Goal: Register for event/course

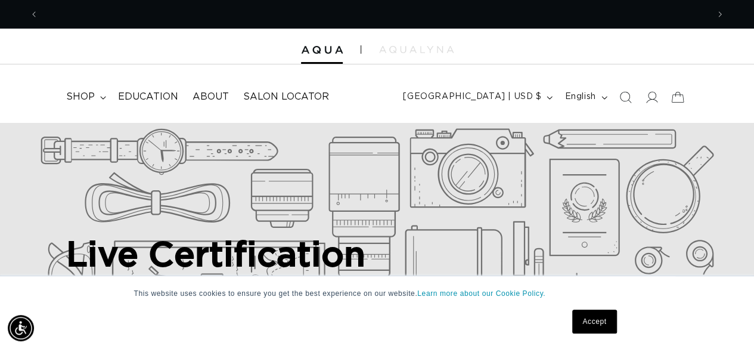
scroll to position [0, 1338]
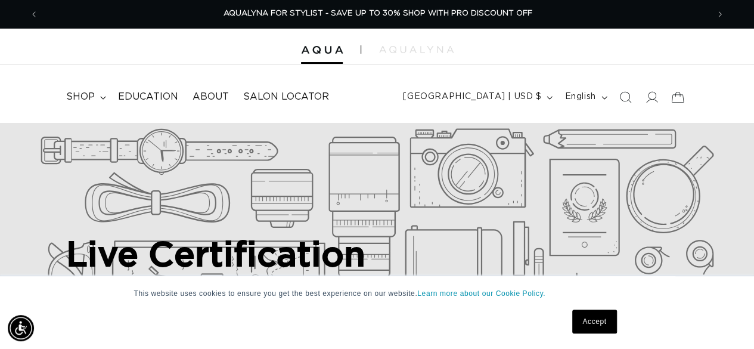
click at [601, 326] on link "Accept" at bounding box center [594, 321] width 44 height 24
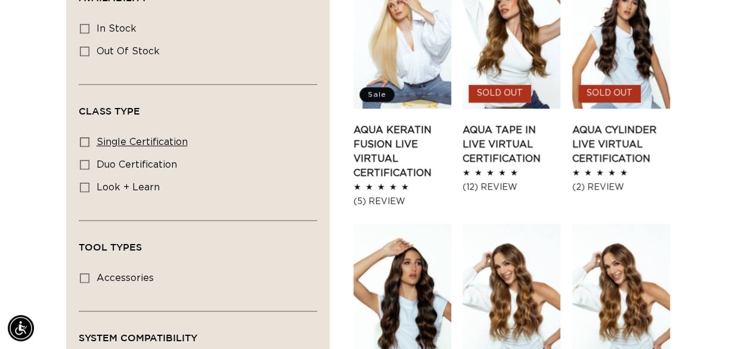
scroll to position [0, 0]
click at [137, 133] on label "single certification single certification (12 products)" at bounding box center [194, 142] width 229 height 23
click at [89, 137] on input "single certification single certification (12 products)" at bounding box center [85, 142] width 10 height 10
checkbox input "true"
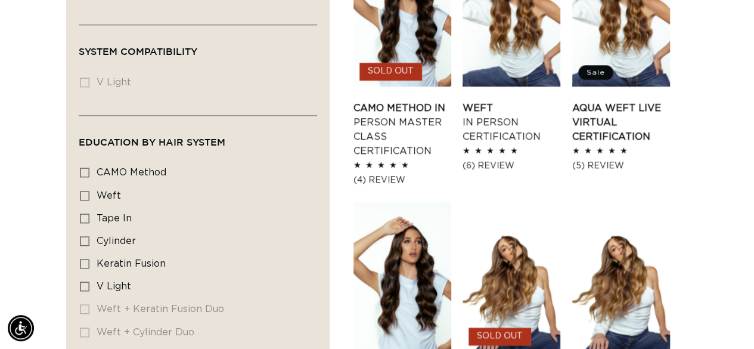
scroll to position [765, 0]
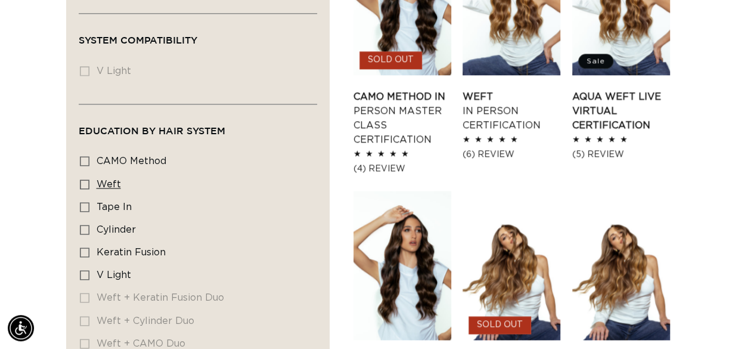
click at [108, 179] on span "Weft" at bounding box center [109, 184] width 24 height 10
click at [89, 179] on input "Weft Weft (2 products)" at bounding box center [85, 184] width 10 height 10
checkbox input "true"
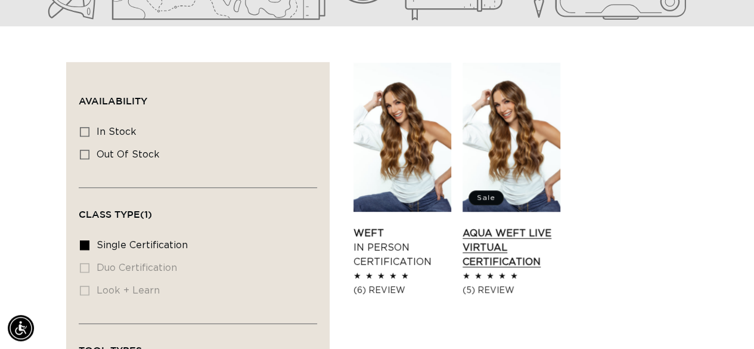
scroll to position [0, 1338]
click at [514, 226] on link "AQUA Weft LIVE VIRTUAL Certification" at bounding box center [511, 247] width 98 height 43
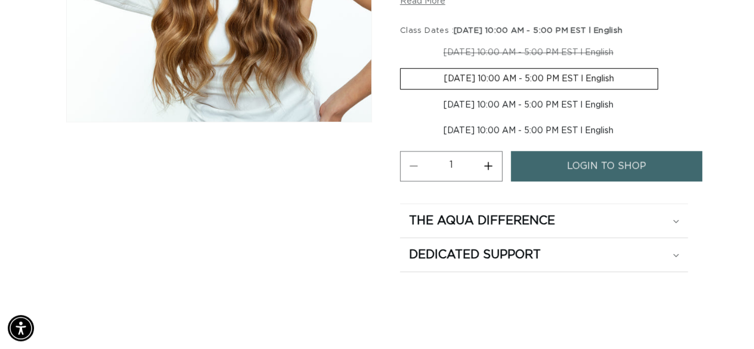
scroll to position [0, 669]
click at [637, 169] on span "login to shop" at bounding box center [606, 166] width 79 height 30
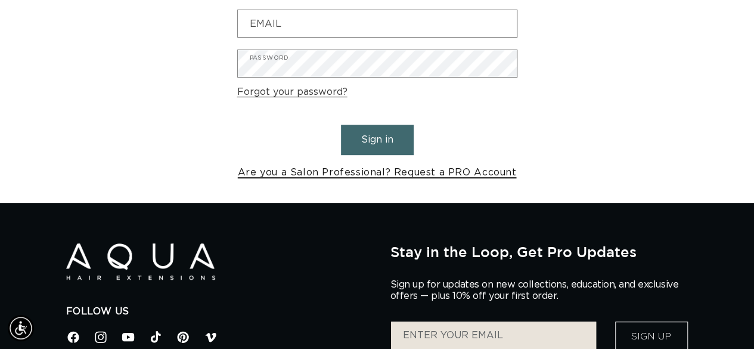
scroll to position [0, 669]
click at [373, 172] on link "Are you a Salon Professional? Request a PRO Account" at bounding box center [377, 172] width 279 height 17
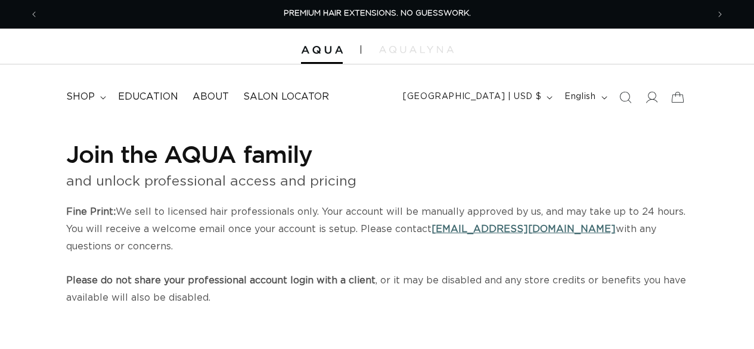
select select "US"
select select "[GEOGRAPHIC_DATA]"
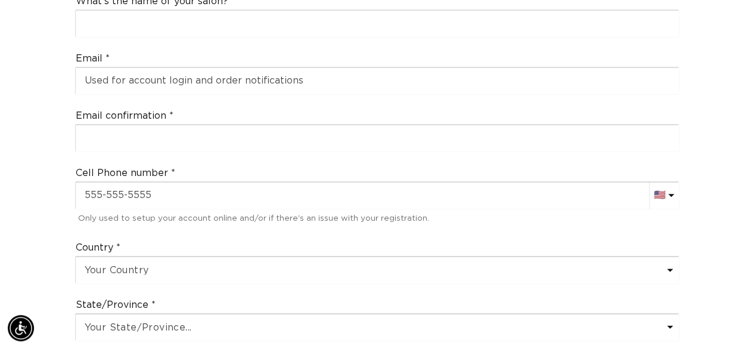
scroll to position [558, 0]
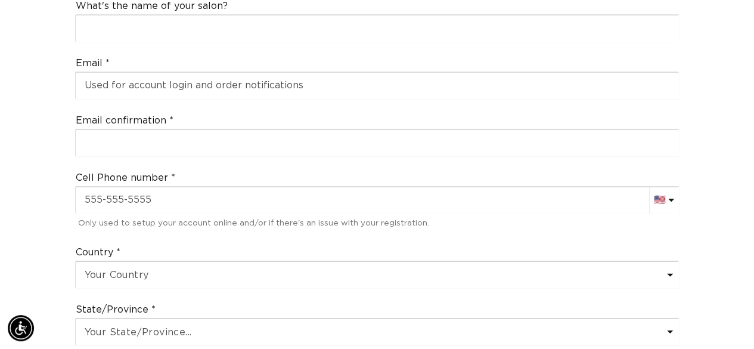
click at [149, 229] on div "Cell Phone number AC (+247) Afghanistan (+93) 🇦🇫 Albania (+355) 🇦🇱 Algeria (+21…" at bounding box center [377, 201] width 614 height 70
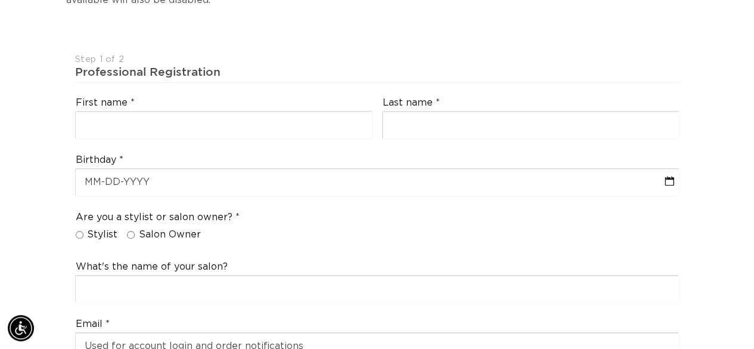
scroll to position [286, 0]
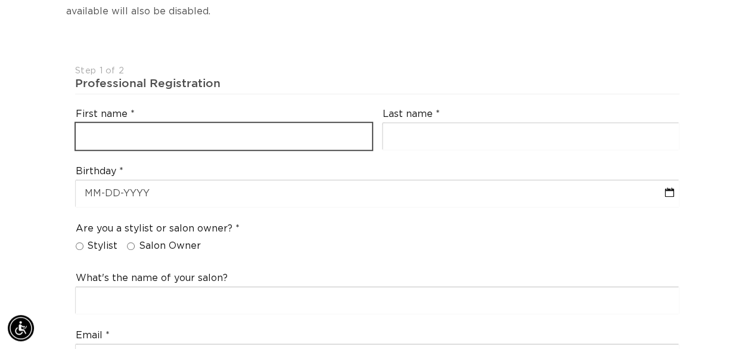
click at [103, 135] on input "text" at bounding box center [224, 136] width 296 height 27
type input "paige"
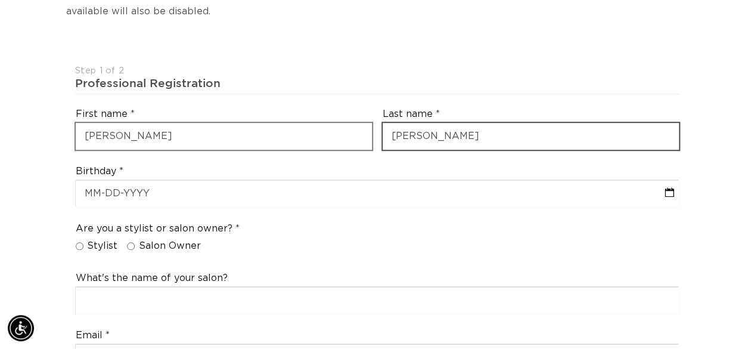
scroll to position [0, 669]
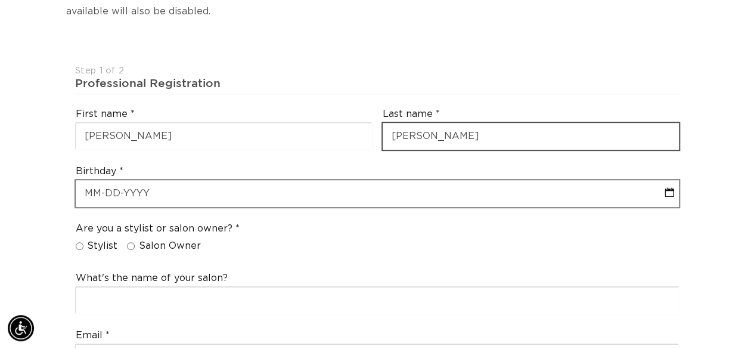
type input "ressler"
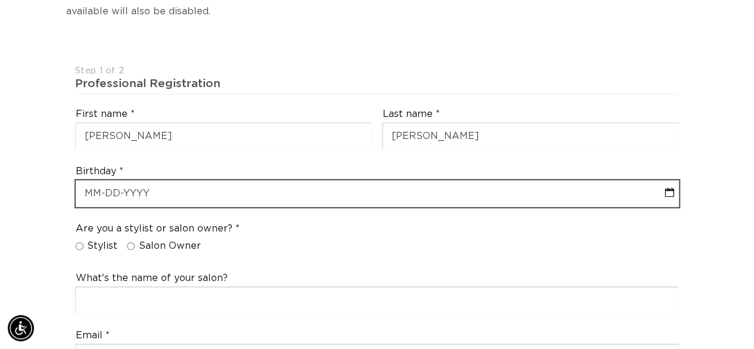
click at [111, 187] on input "text" at bounding box center [377, 193] width 603 height 27
select select "8"
select select "2025"
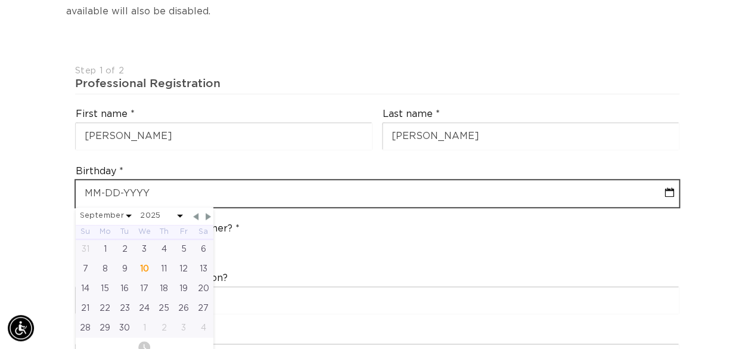
type input "0"
select select "8"
select select "2025"
type input "09-02"
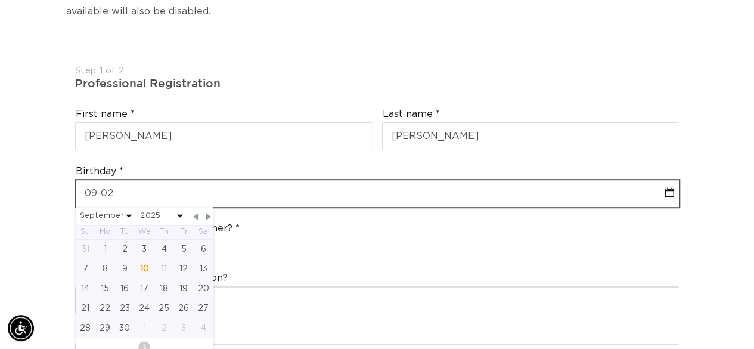
select select "8"
select select "2025"
type input "09-02-19"
select select "8"
select select "2025"
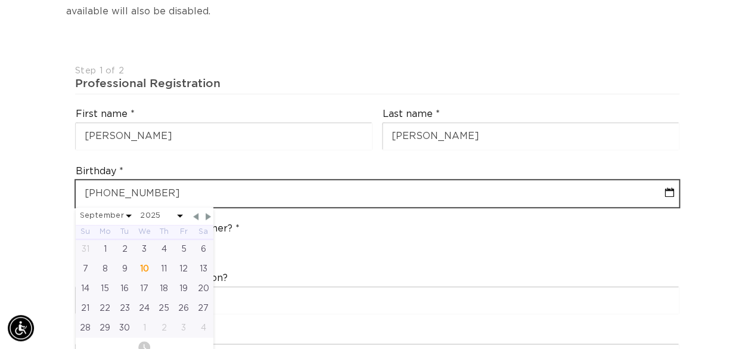
type input "09-02-1995"
select select "8"
select select "1995"
type input "09-02-1995"
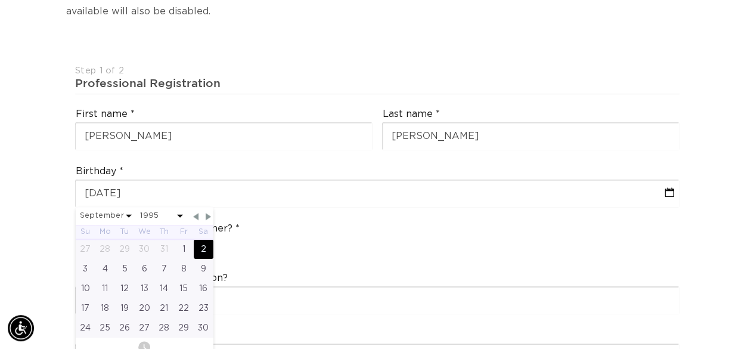
click at [304, 244] on div "Are you a stylist or salon owner? Stylist Salon Owner" at bounding box center [377, 239] width 614 height 45
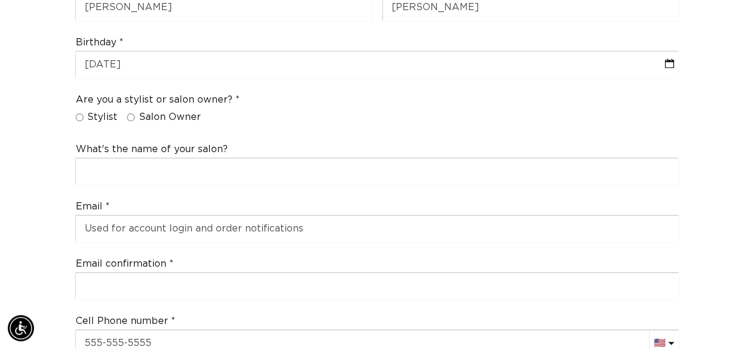
scroll to position [0, 0]
click at [76, 116] on input "Stylist" at bounding box center [80, 117] width 8 height 8
radio input "true"
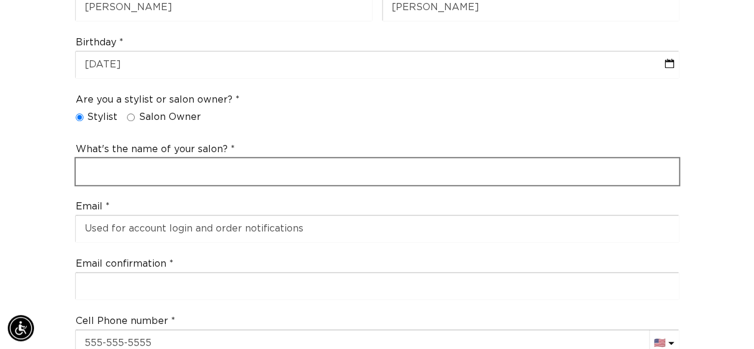
scroll to position [0, 669]
click at [131, 178] on input "text" at bounding box center [377, 171] width 603 height 27
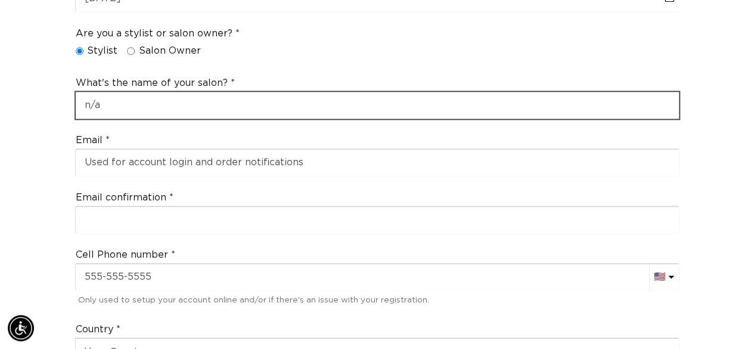
scroll to position [482, 0]
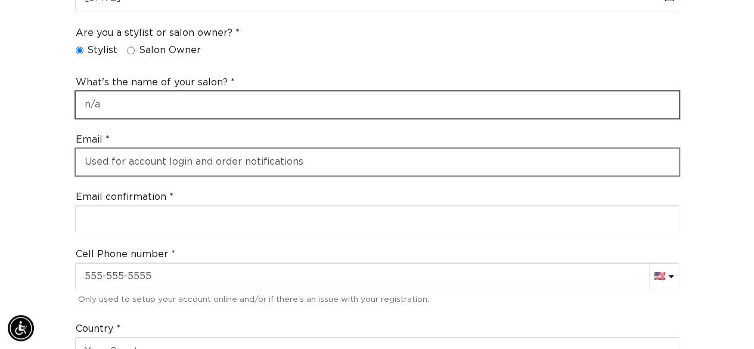
type input "n/a"
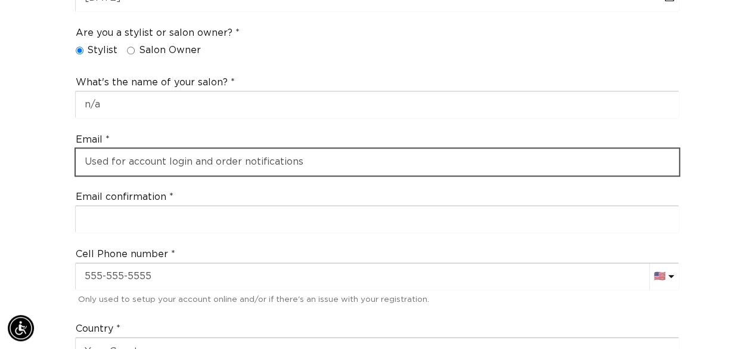
click at [140, 157] on input "email" at bounding box center [377, 161] width 603 height 27
type input "paigeweber95@gmail.com"
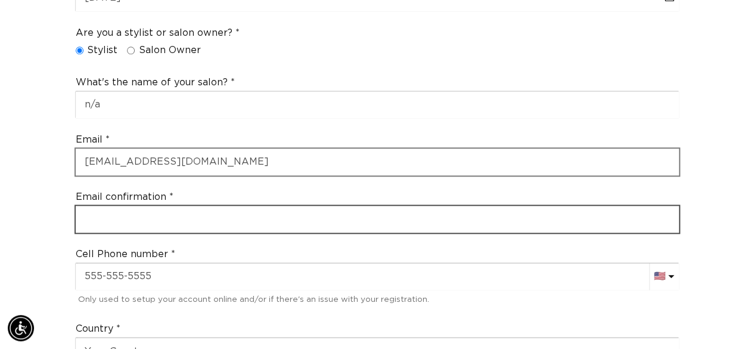
type input "paigeweber95@gmail.com"
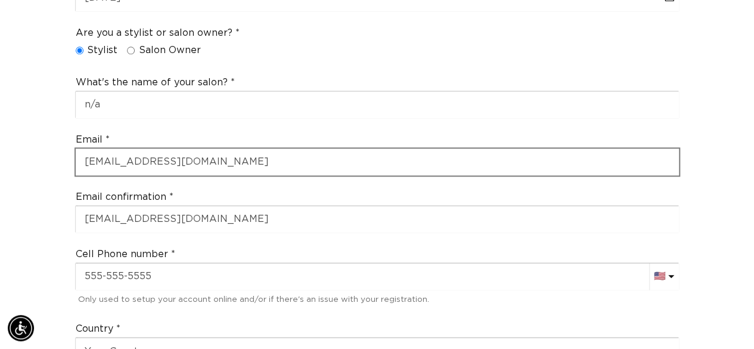
select select "[US_STATE]"
type input "18064"
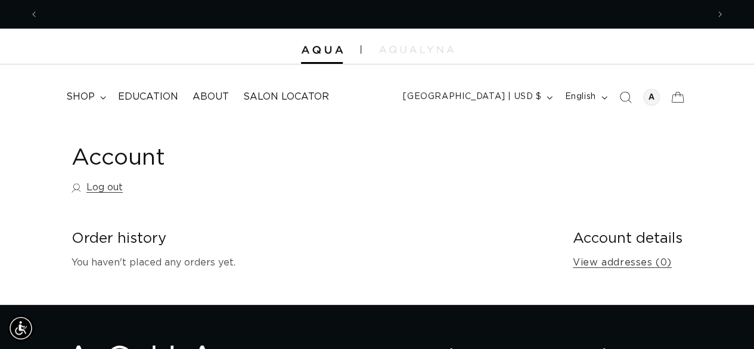
scroll to position [0, 1338]
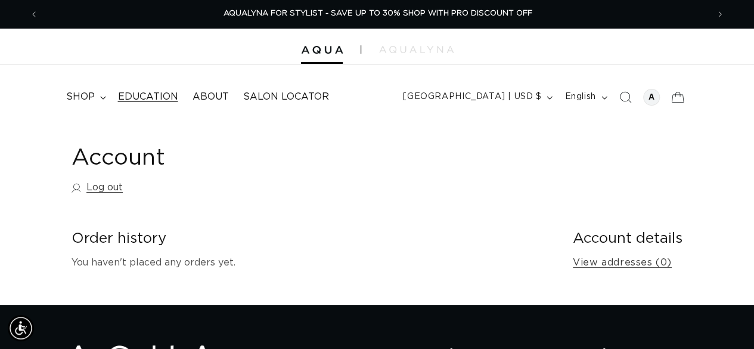
click at [142, 102] on span "Education" at bounding box center [148, 97] width 60 height 13
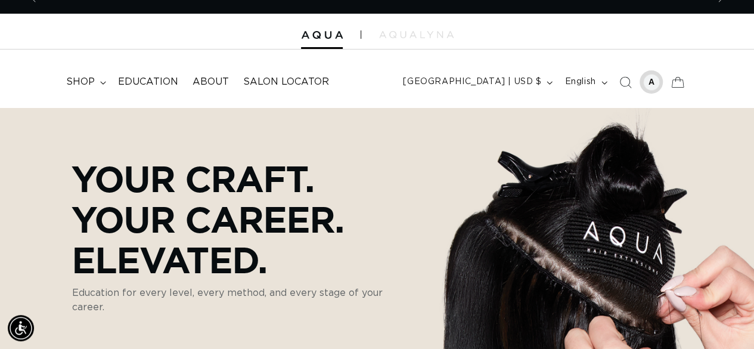
click at [648, 84] on div at bounding box center [651, 82] width 17 height 17
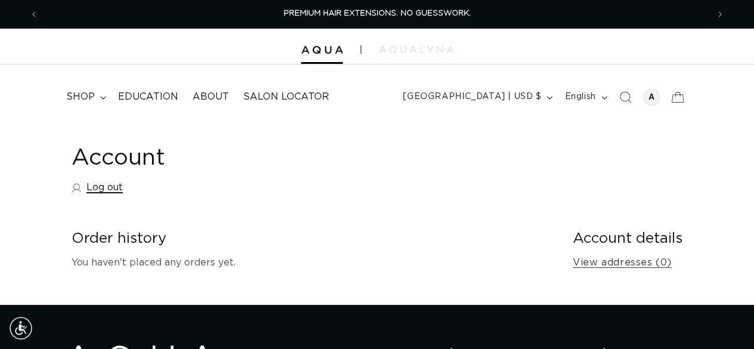
click at [98, 185] on link "Log out" at bounding box center [97, 187] width 51 height 17
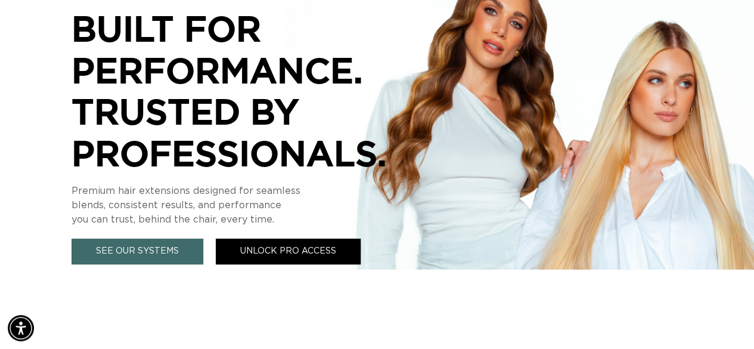
scroll to position [284, 0]
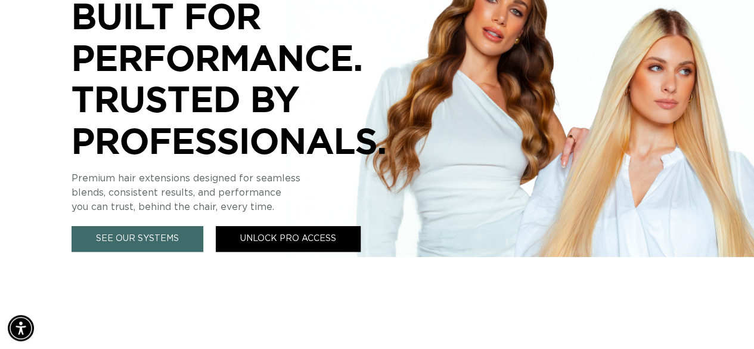
click at [292, 244] on link "Unlock Pro Access" at bounding box center [288, 239] width 145 height 26
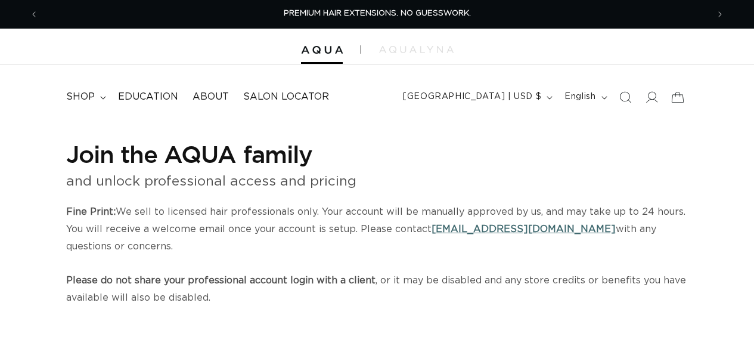
select select "US"
select select "[GEOGRAPHIC_DATA]"
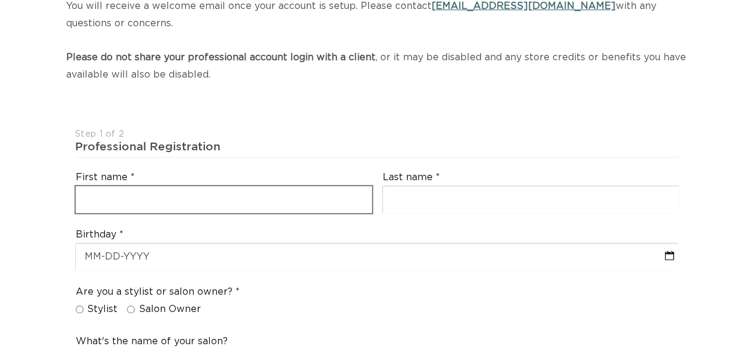
scroll to position [308, 0]
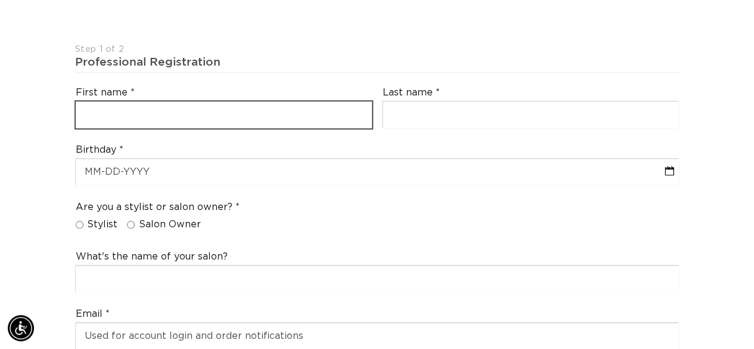
click at [246, 109] on input "text" at bounding box center [224, 114] width 296 height 27
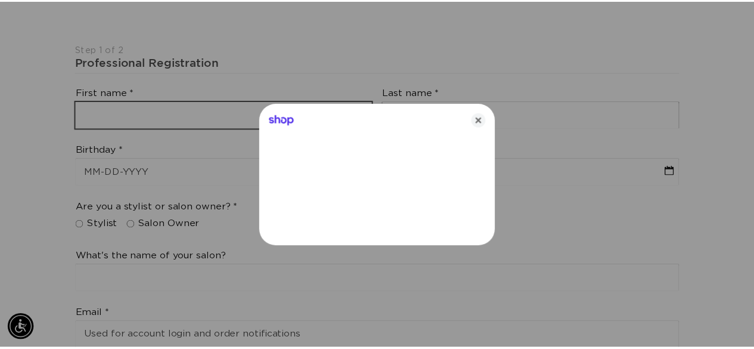
scroll to position [0, 678]
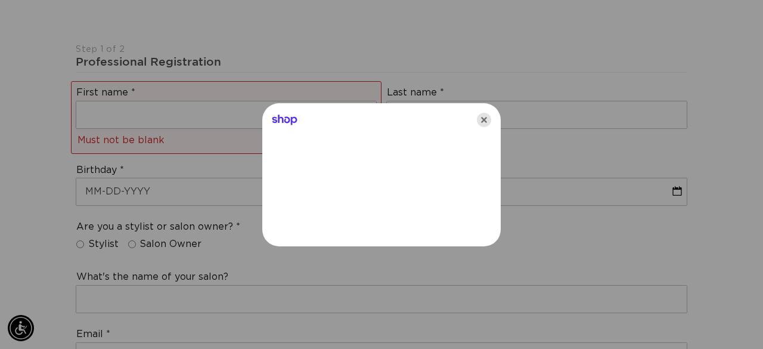
click at [485, 121] on icon "Close" at bounding box center [484, 120] width 14 height 14
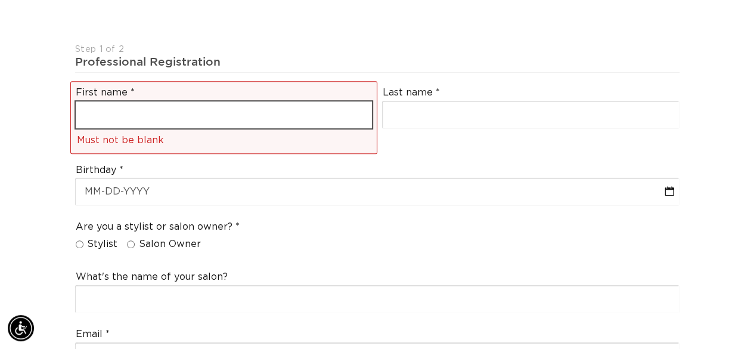
click at [288, 113] on input "text" at bounding box center [224, 114] width 296 height 27
type input "paige"
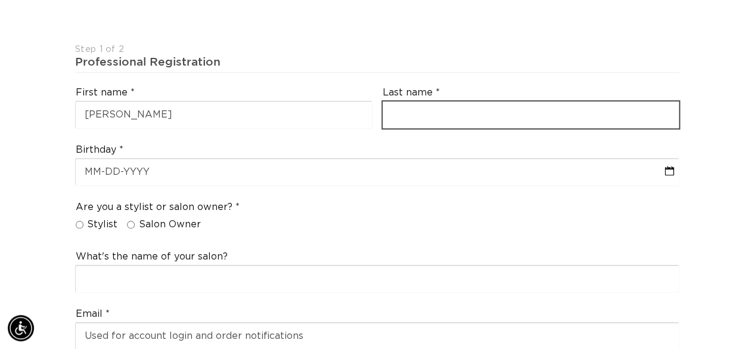
click at [409, 107] on input "text" at bounding box center [531, 114] width 296 height 27
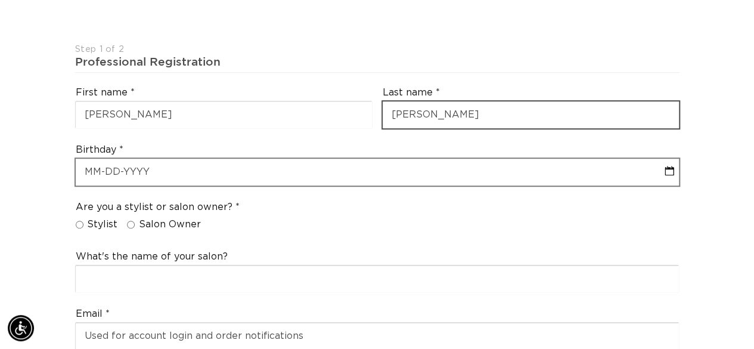
type input "ressler"
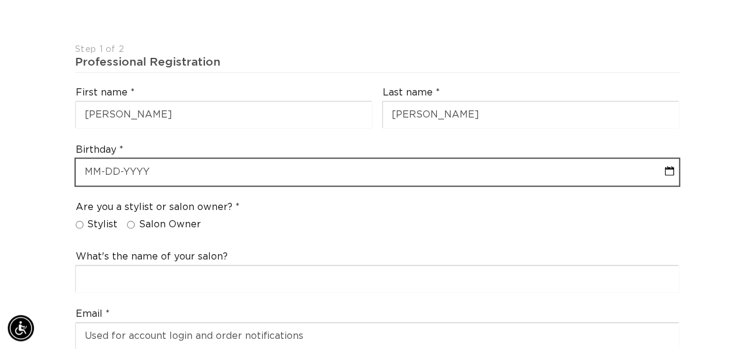
click at [286, 173] on input "text" at bounding box center [377, 172] width 603 height 27
select select "8"
select select "2025"
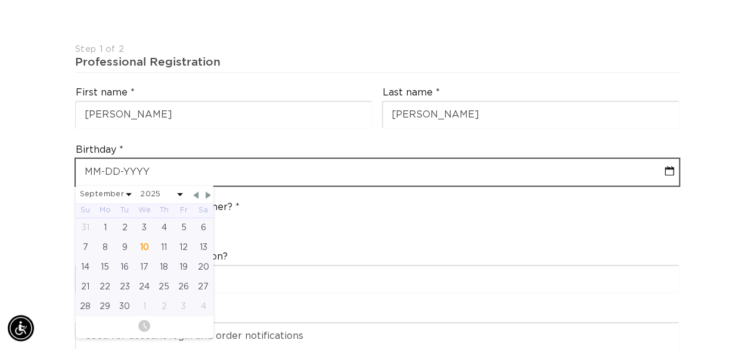
scroll to position [0, 669]
type input "09"
select select "8"
select select "2025"
type input "09-0"
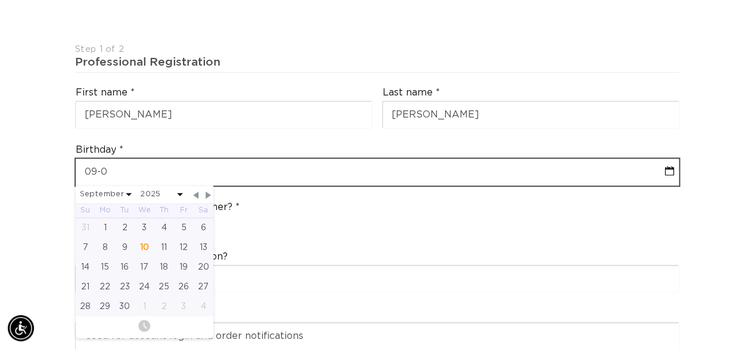
select select "8"
select select "2025"
type input "09-02"
select select "8"
select select "2025"
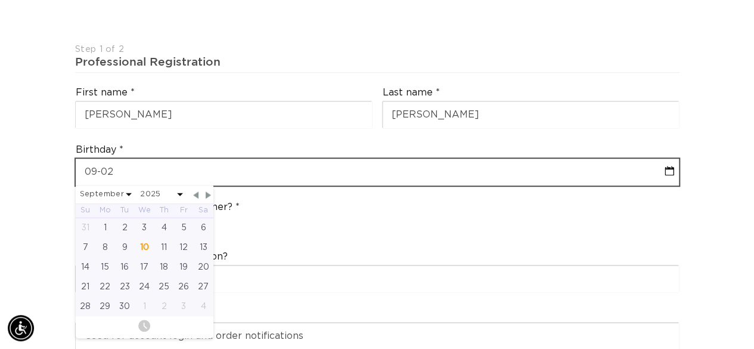
type input "09-02-1"
select select "8"
select select "2025"
type input "09-02-199"
select select "8"
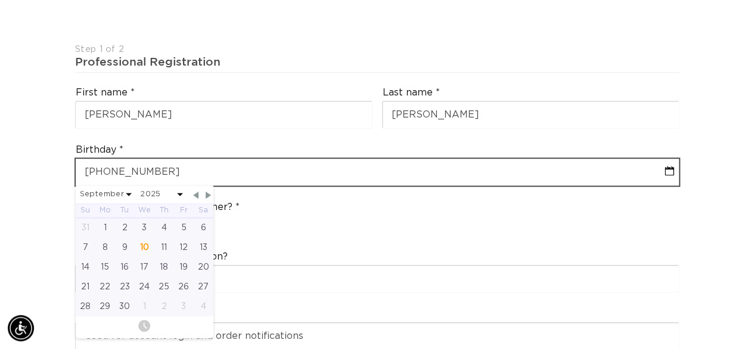
select select "2025"
type input "09-02-1995"
select select "8"
select select "1995"
type input "09-02-1995"
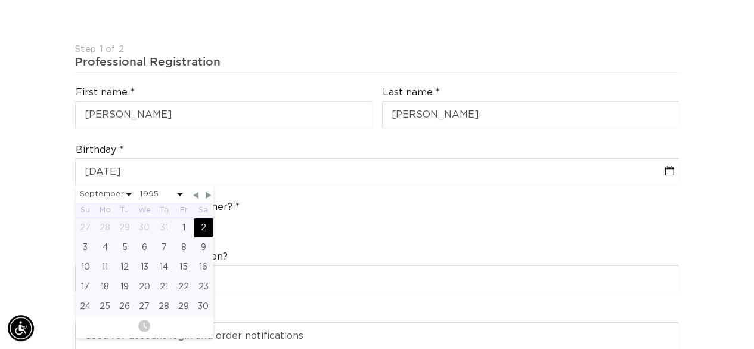
click at [302, 220] on div "Are you a stylist or salon owner? Stylist Salon Owner" at bounding box center [377, 217] width 614 height 45
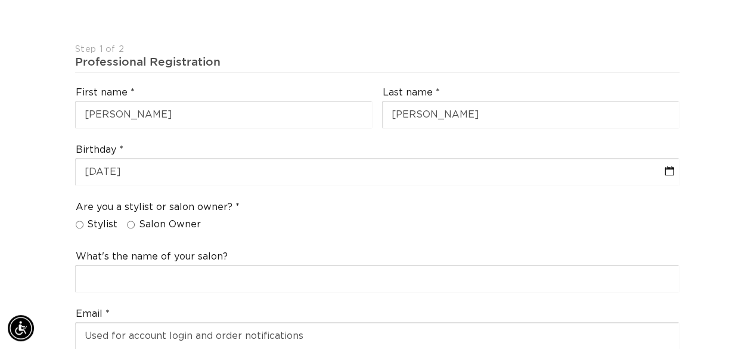
scroll to position [0, 1338]
click at [98, 221] on span "Stylist" at bounding box center [102, 224] width 30 height 13
click at [83, 221] on input "Stylist" at bounding box center [80, 225] width 8 height 8
radio input "true"
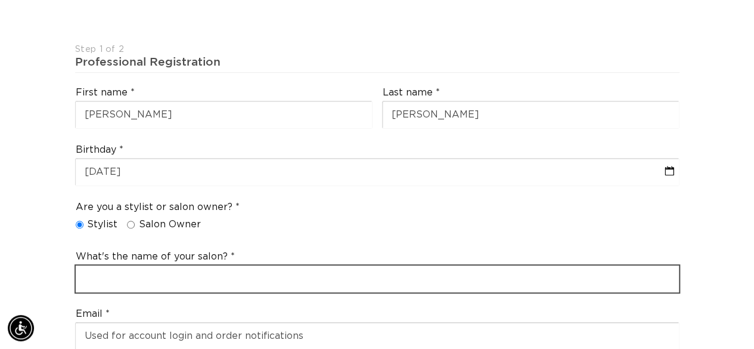
click at [121, 275] on input "text" at bounding box center [377, 278] width 603 height 27
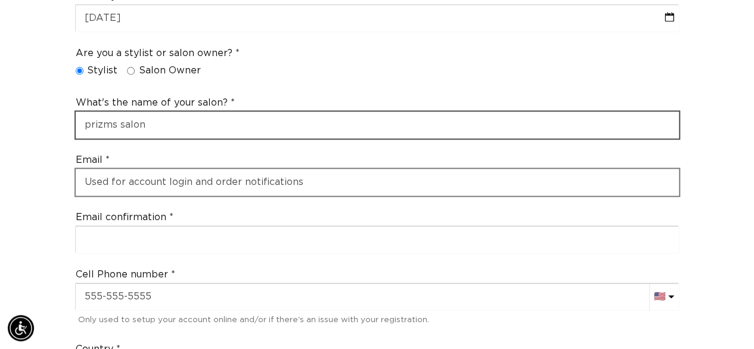
type input "prizms salon"
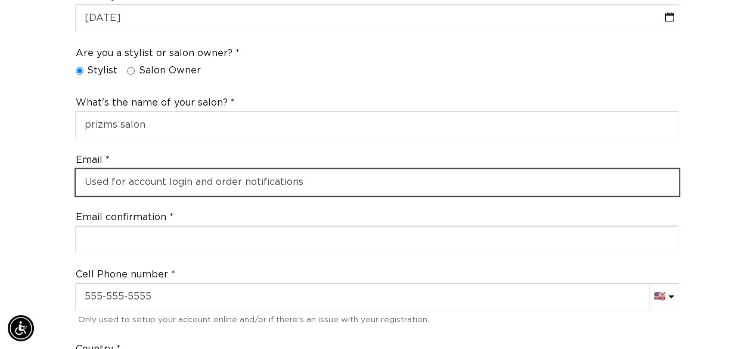
click at [179, 181] on input "email" at bounding box center [377, 182] width 603 height 27
type input "paigeweber95@gmail.com"
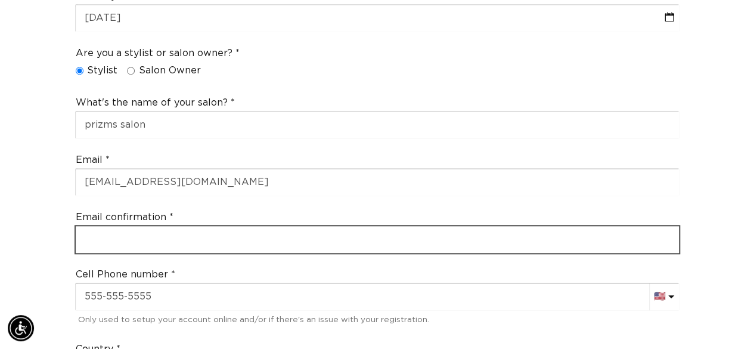
type input "paigeweber95@gmail.com"
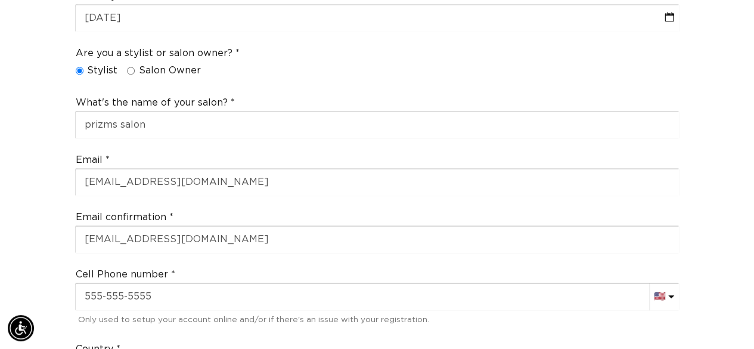
select select "Pennsylvania"
type input "18064"
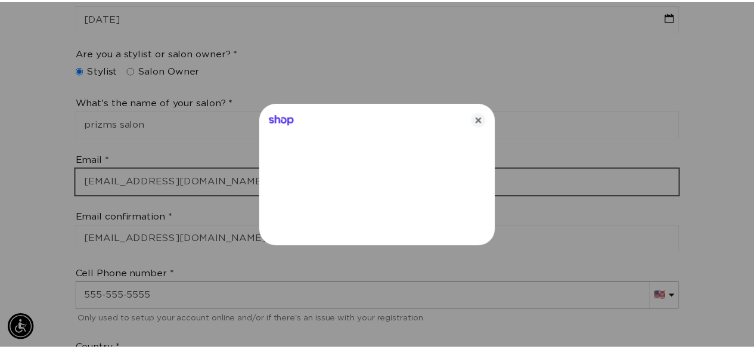
scroll to position [0, 0]
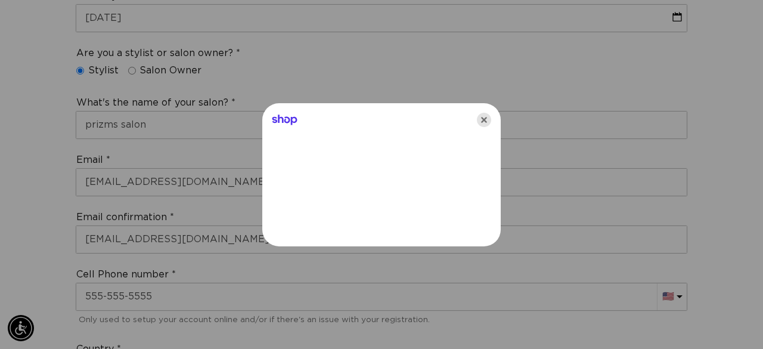
click at [486, 117] on icon "Close" at bounding box center [484, 120] width 14 height 14
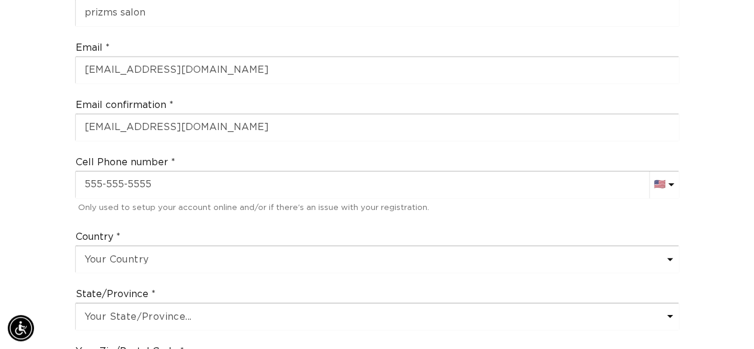
scroll to position [597, 0]
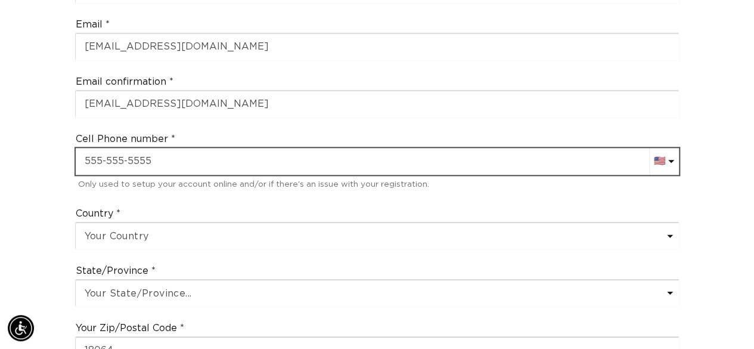
click at [100, 157] on input "text" at bounding box center [377, 161] width 603 height 27
type input "+"
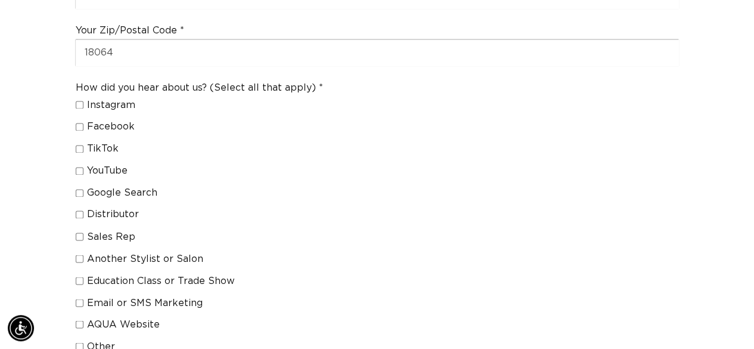
scroll to position [0, 669]
type input "+1 484 201 5047"
click at [119, 120] on span "Facebook" at bounding box center [111, 126] width 48 height 13
click at [83, 123] on input "Facebook" at bounding box center [80, 127] width 8 height 8
checkbox input "true"
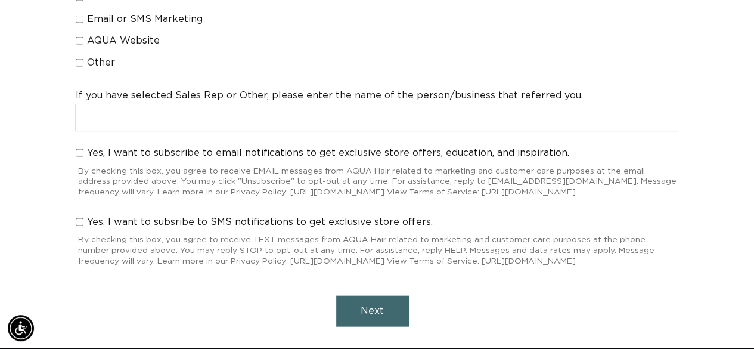
scroll to position [1178, 0]
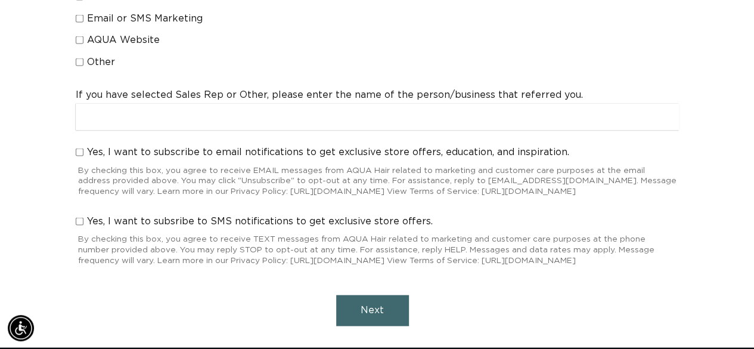
click at [221, 141] on div "Yes, I want to subscribe to email notifications to get exclusive store offers, …" at bounding box center [377, 173] width 614 height 64
click at [80, 148] on input "Yes, I want to subscribe to email notifications to get exclusive store offers, …" at bounding box center [80, 152] width 8 height 8
checkbox input "true"
click at [80, 225] on input "Yes, I want to subsribe to SMS notifications to get exclusive store offers." at bounding box center [80, 222] width 8 height 8
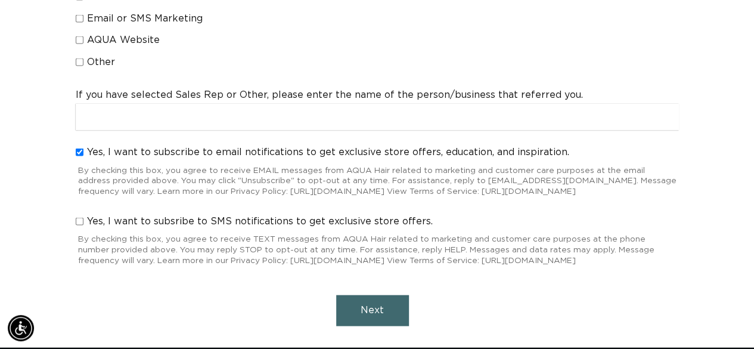
checkbox input "true"
click at [395, 319] on button "Next" at bounding box center [372, 310] width 73 height 30
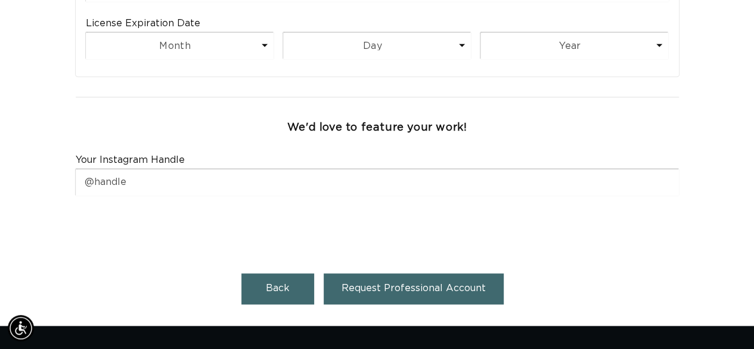
scroll to position [0, 0]
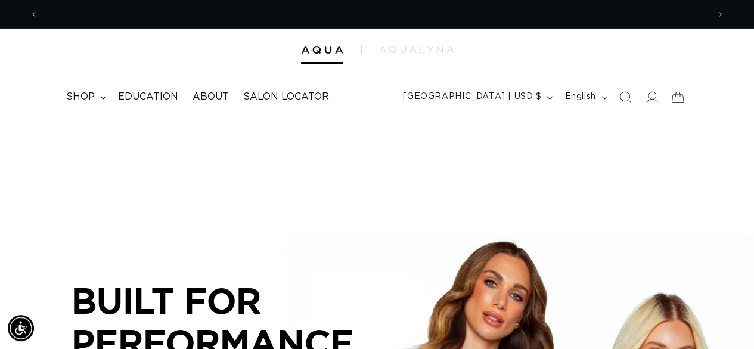
scroll to position [0, 669]
click at [163, 95] on span "Education" at bounding box center [148, 97] width 60 height 13
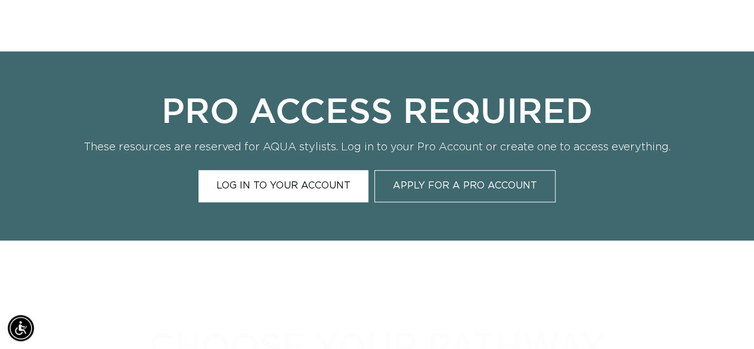
scroll to position [400, 0]
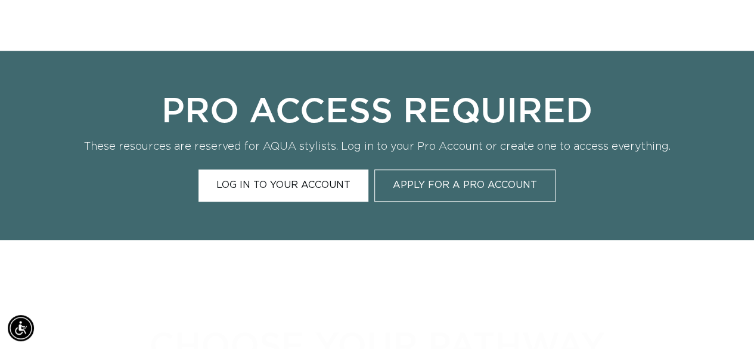
click at [328, 191] on link "Log In to Your Account" at bounding box center [283, 185] width 170 height 32
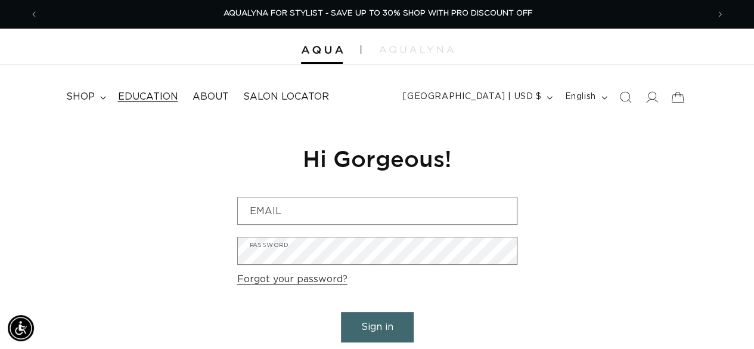
click at [138, 92] on span "Education" at bounding box center [148, 97] width 60 height 13
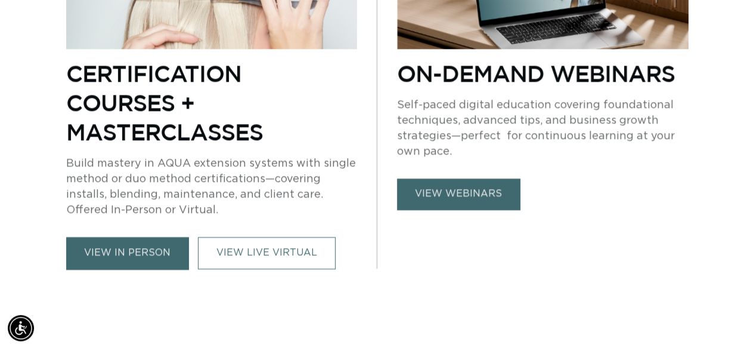
scroll to position [837, 0]
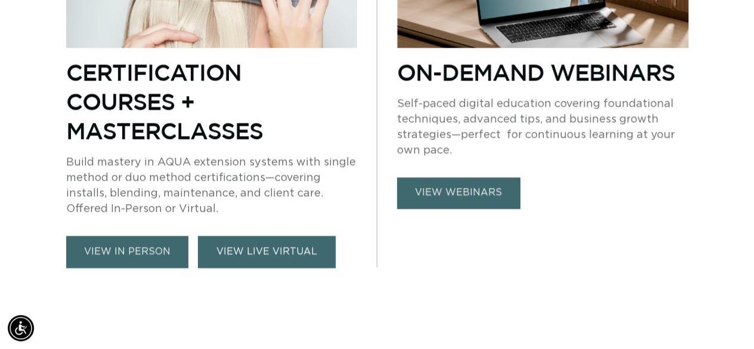
click at [272, 256] on link "VIEW LIVE VIRTUAL" at bounding box center [267, 251] width 138 height 32
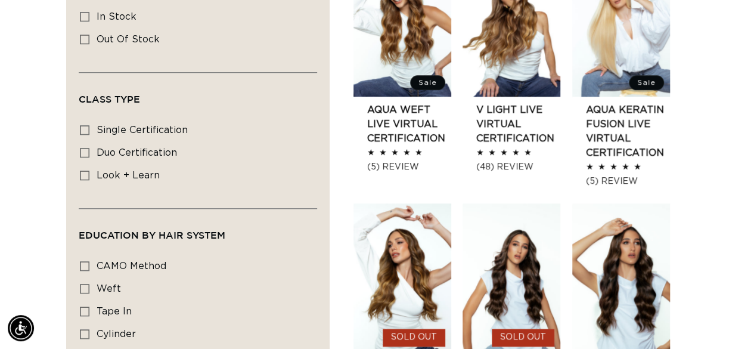
scroll to position [0, 669]
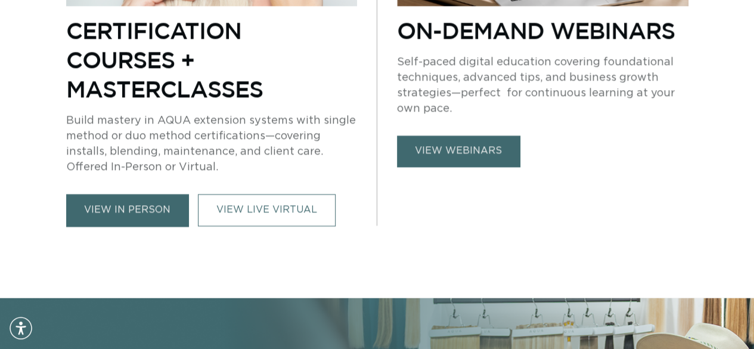
scroll to position [0, 669]
click at [440, 148] on link "view webinars" at bounding box center [458, 150] width 123 height 30
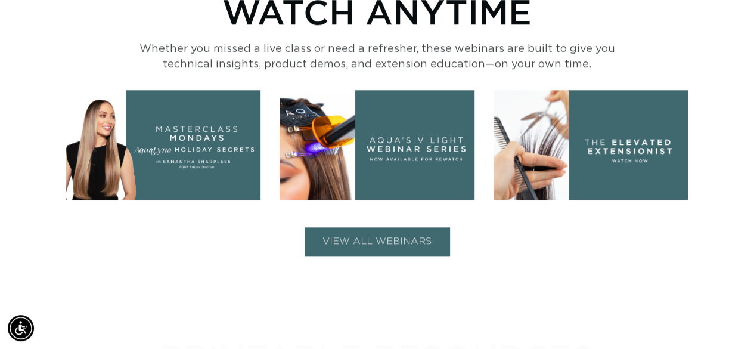
scroll to position [0, 1338]
click at [353, 243] on button "VIEW ALL WEBINARS" at bounding box center [377, 241] width 145 height 28
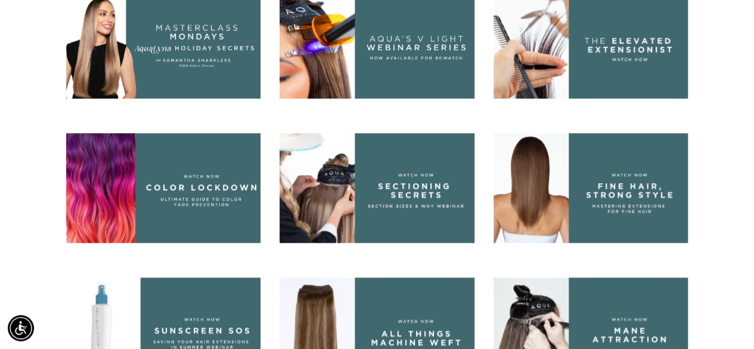
click at [710, 11] on div "Webinars You Can Watch Anytime Whether you missed a live class or need a refres…" at bounding box center [377, 217] width 754 height 737
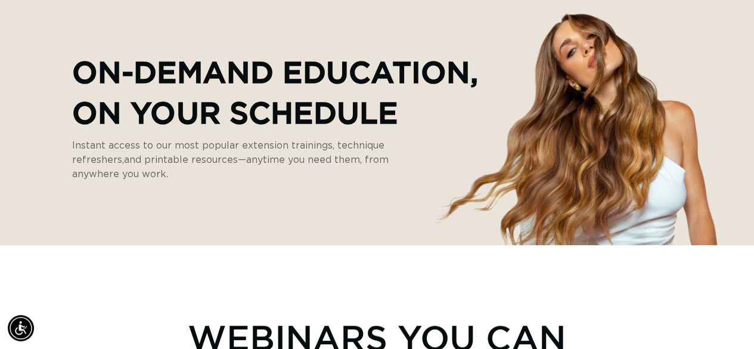
scroll to position [105, 0]
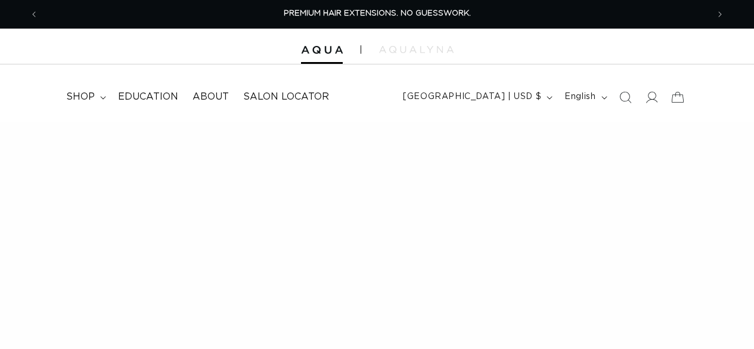
scroll to position [878, 0]
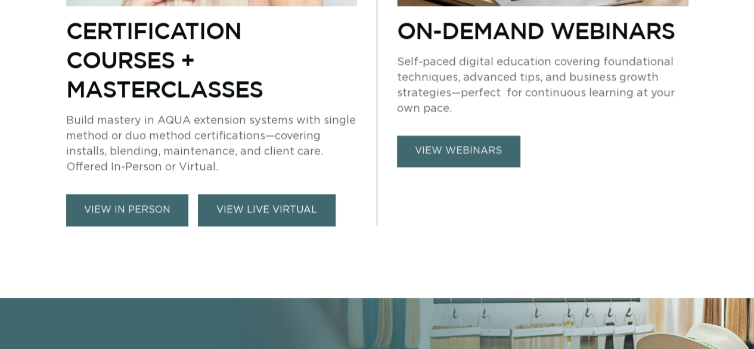
click at [242, 216] on link "VIEW LIVE VIRTUAL" at bounding box center [267, 210] width 138 height 32
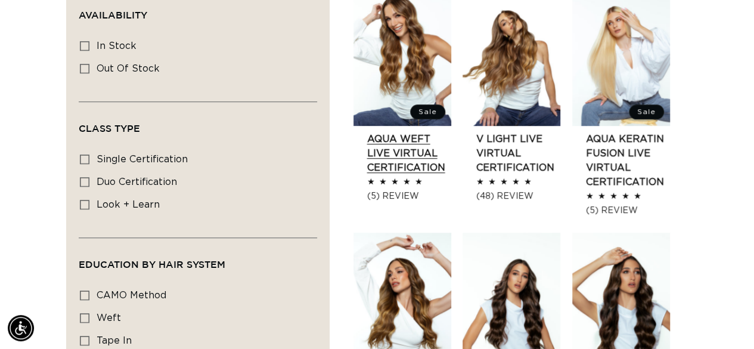
scroll to position [0, 1338]
click at [402, 164] on link "AQUA Weft LIVE VIRTUAL Certification" at bounding box center [409, 153] width 84 height 43
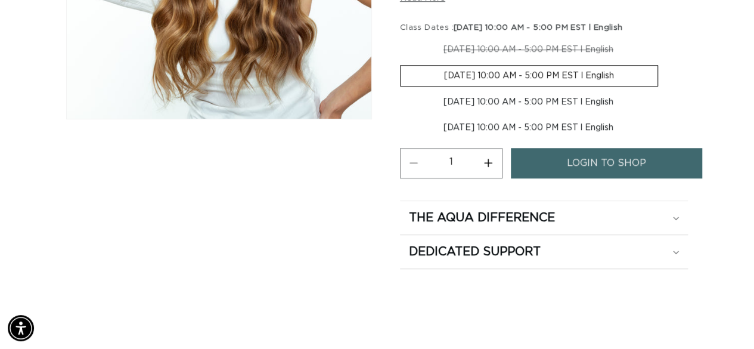
scroll to position [347, 0]
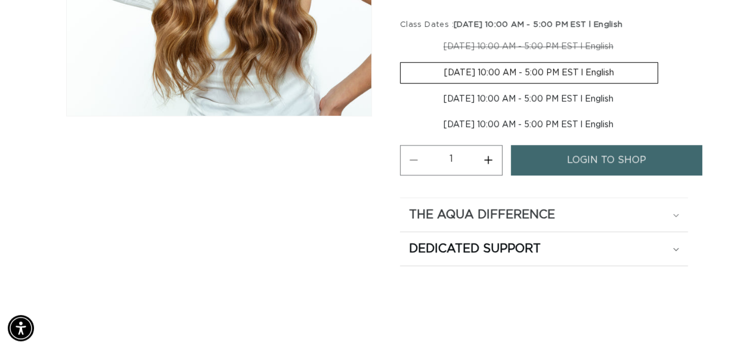
click at [467, 214] on h2 "The Aqua Difference" at bounding box center [482, 214] width 146 height 15
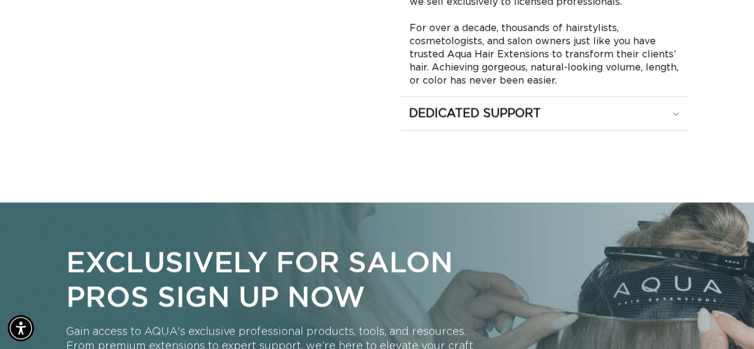
scroll to position [656, 0]
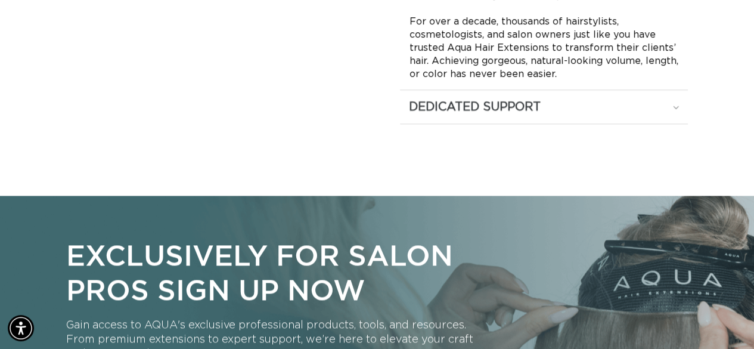
click at [508, 110] on h2 "Dedicated Support" at bounding box center [475, 106] width 132 height 15
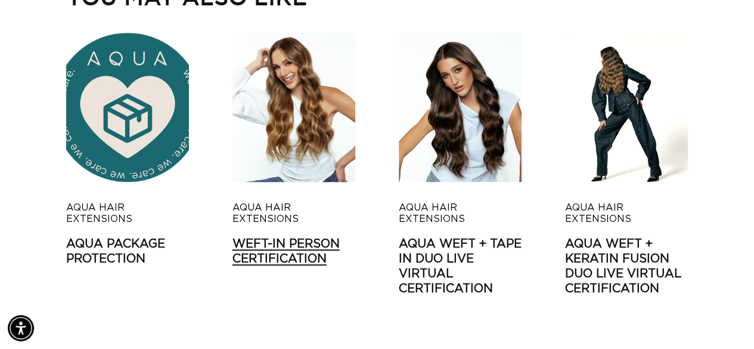
scroll to position [0, 0]
click at [259, 237] on link "Weft-In Person Certification" at bounding box center [293, 252] width 123 height 30
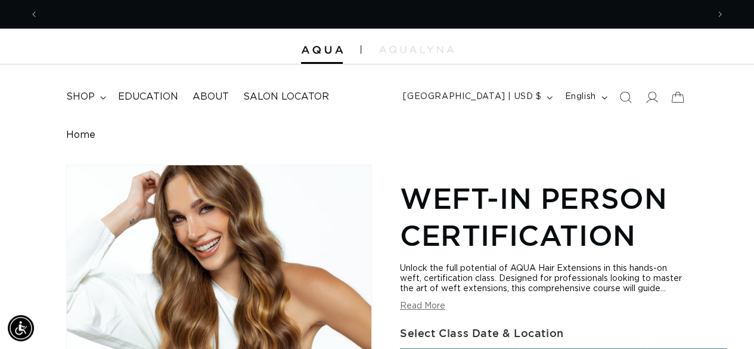
scroll to position [0, 1338]
